Goal: Information Seeking & Learning: Check status

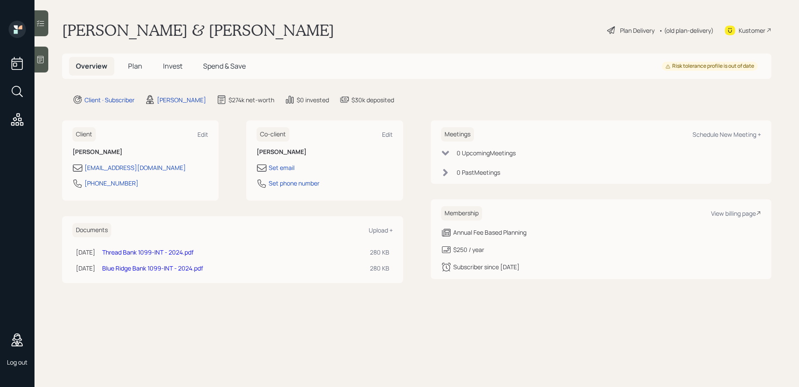
click at [214, 67] on span "Spend & Save" at bounding box center [224, 65] width 43 height 9
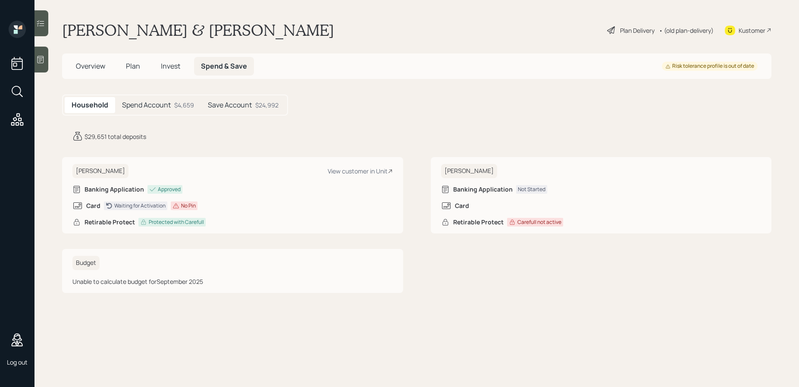
click at [154, 105] on h5 "Spend Account" at bounding box center [146, 105] width 49 height 8
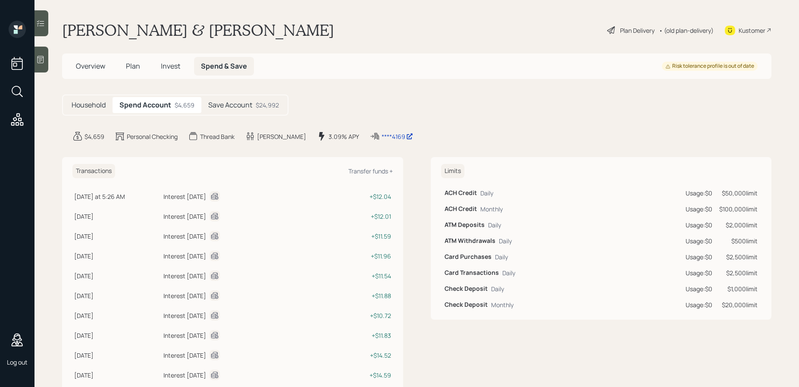
click at [175, 67] on span "Invest" at bounding box center [170, 65] width 19 height 9
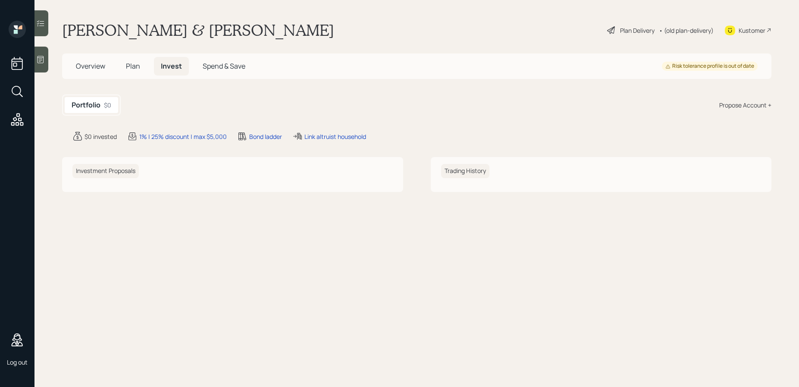
click at [224, 63] on span "Spend & Save" at bounding box center [224, 65] width 43 height 9
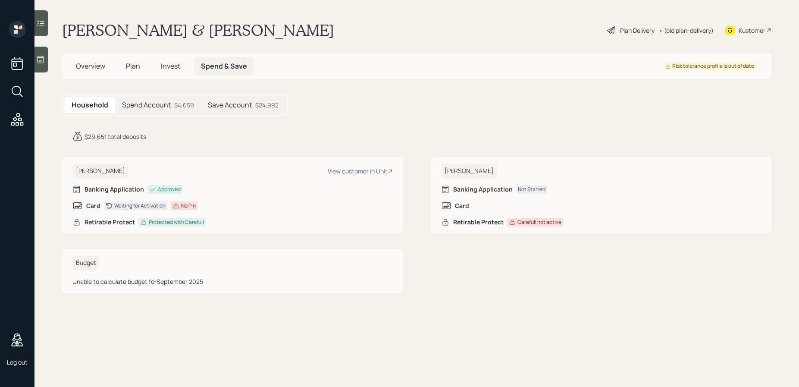
click at [171, 105] on div "Spend Account $4,659" at bounding box center [158, 105] width 86 height 16
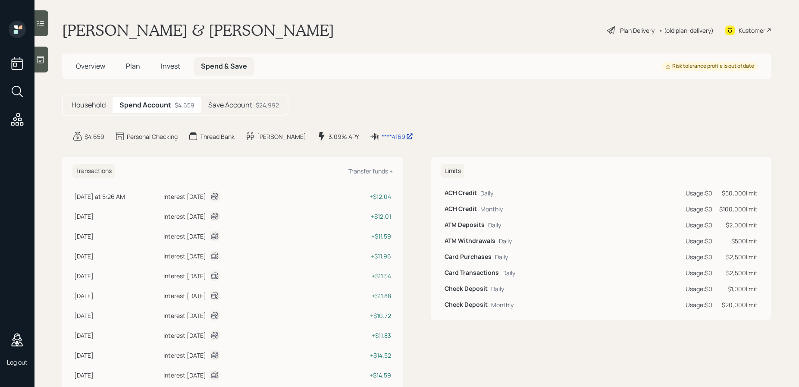
click at [258, 105] on div "$24,992" at bounding box center [267, 105] width 23 height 9
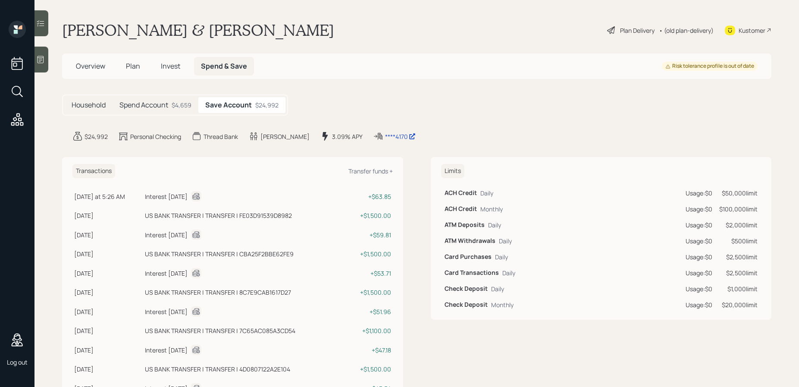
click at [164, 103] on h5 "Spend Account" at bounding box center [143, 105] width 49 height 8
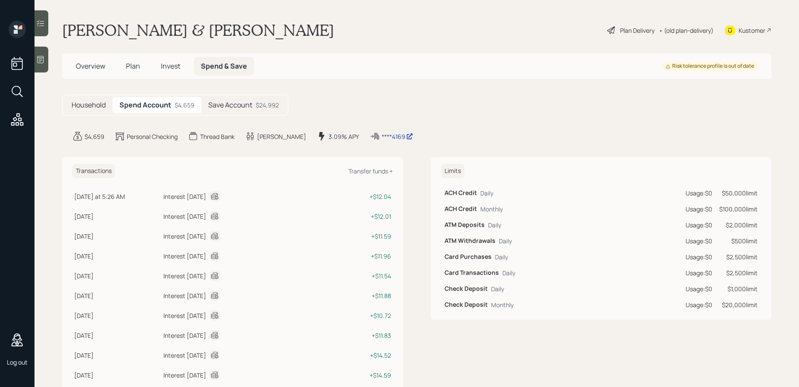
click at [382, 136] on div "****4169" at bounding box center [397, 136] width 31 height 9
